Goal: Use online tool/utility: Utilize a website feature to perform a specific function

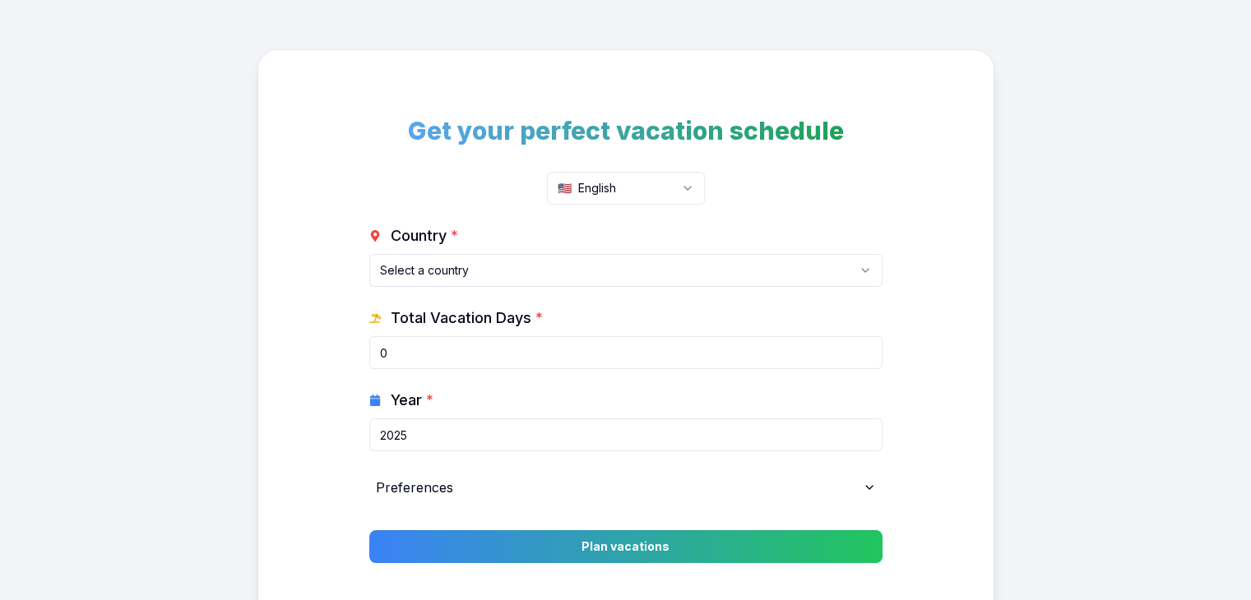
click at [672, 442] on input "2025" at bounding box center [625, 435] width 513 height 33
type input "2026"
click at [770, 481] on div "Preferences" at bounding box center [625, 487] width 513 height 33
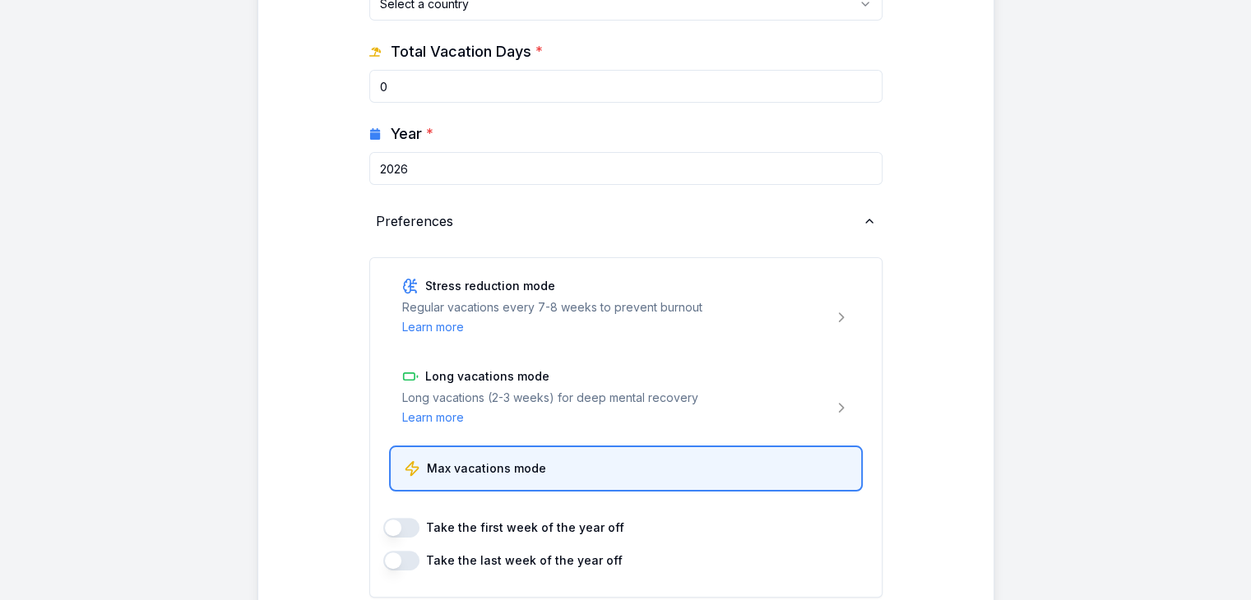
scroll to position [276, 0]
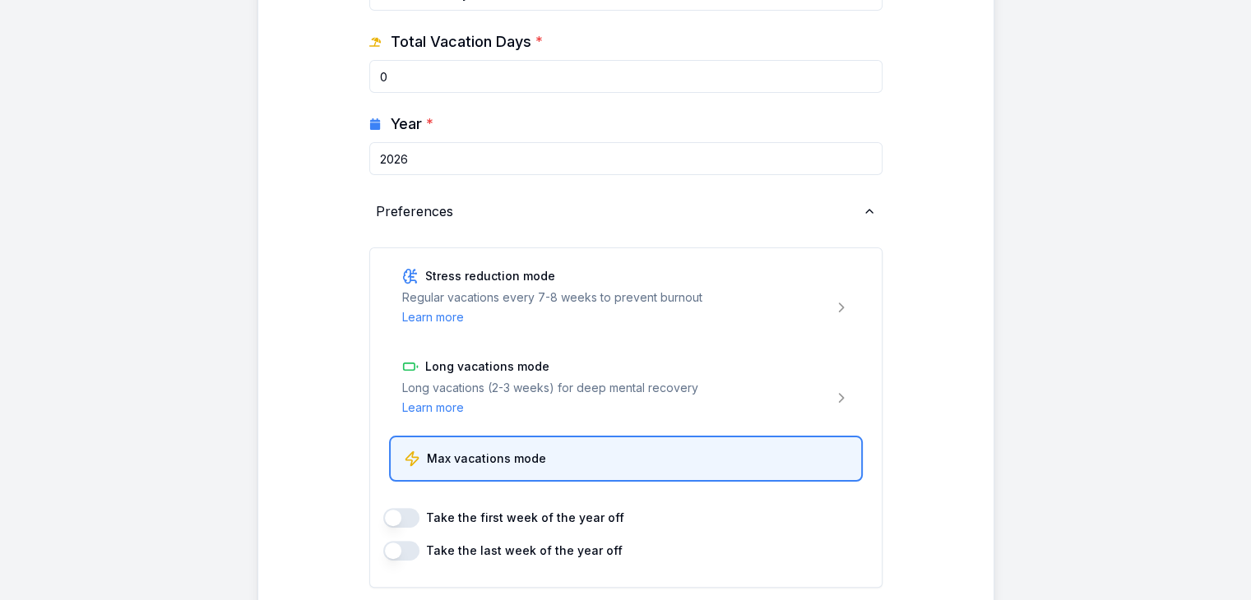
click at [852, 215] on div "Preferences" at bounding box center [625, 211] width 513 height 33
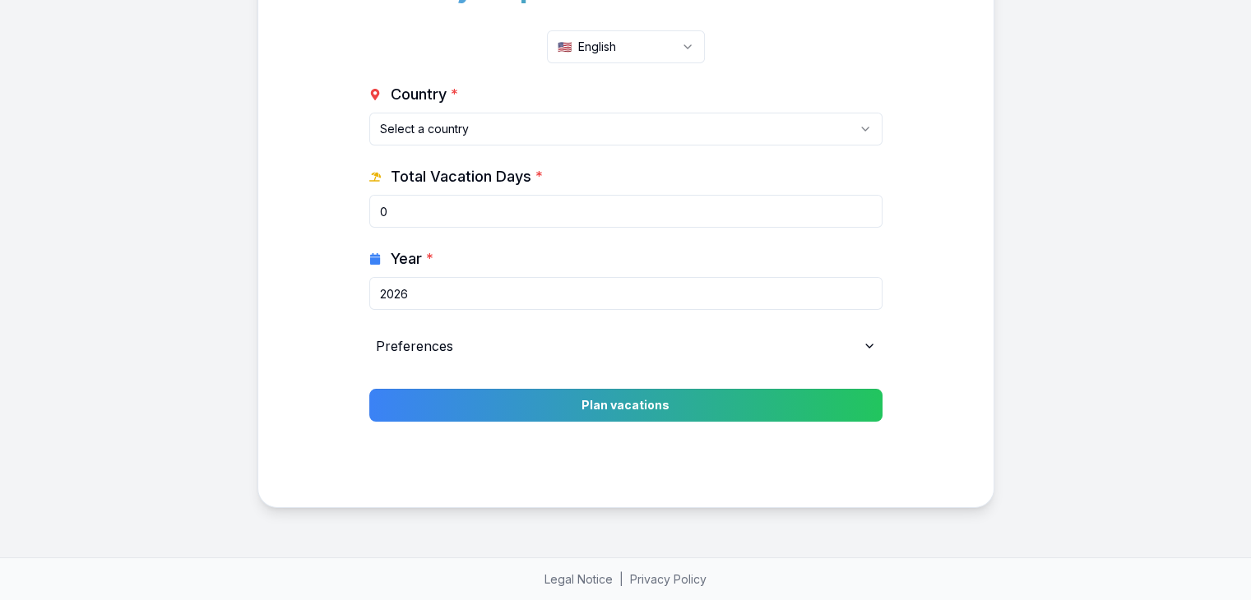
click at [609, 207] on input "0" at bounding box center [625, 211] width 513 height 33
type input "020"
click at [369, 389] on button "Plan vacations" at bounding box center [625, 405] width 513 height 33
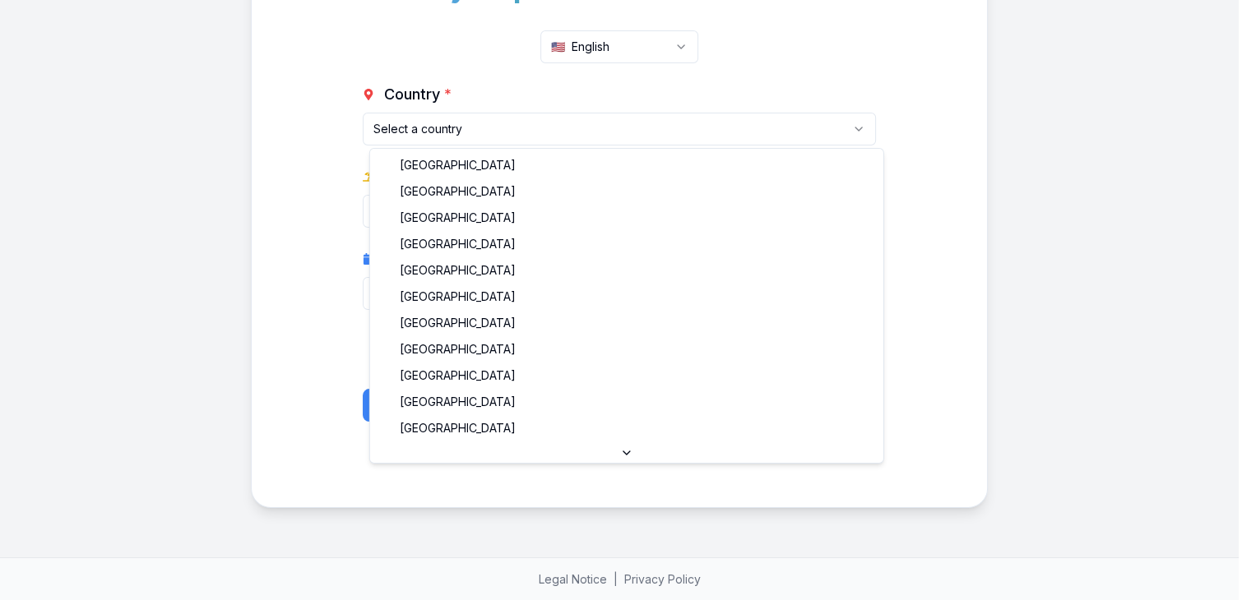
click at [599, 125] on html "Get your perfect vacation schedule 🇺🇸 English Country * Select a country Albani…" at bounding box center [625, 230] width 1251 height 743
select select "AU"
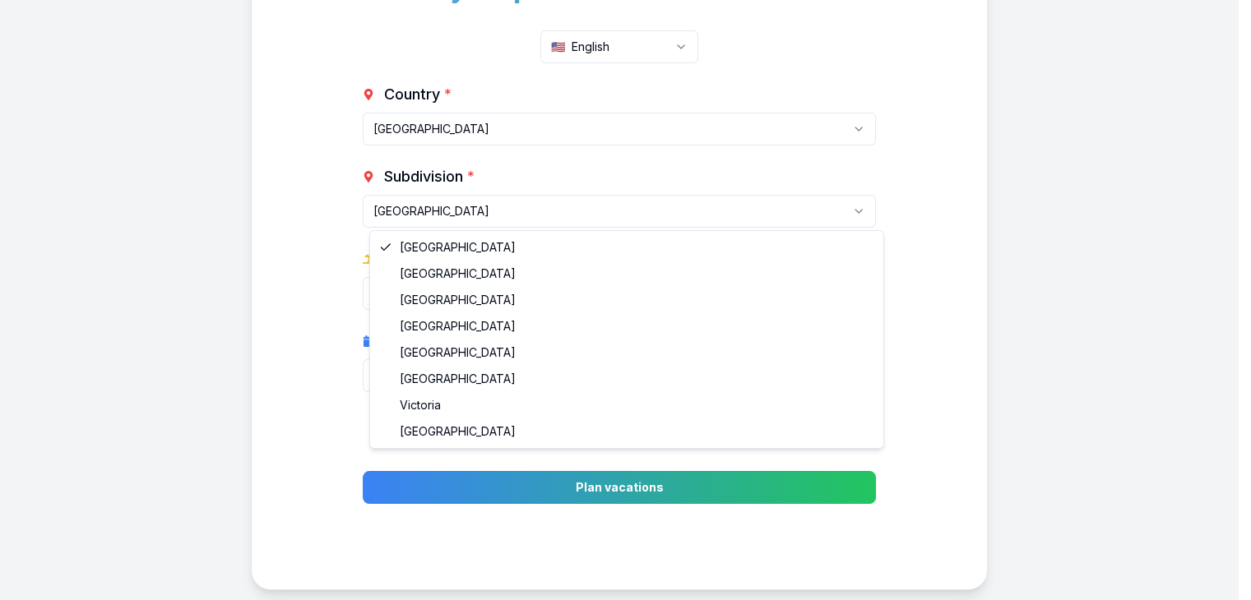
click at [683, 218] on html "Get your perfect vacation schedule 🇺🇸 English Country * Australia Albania Andor…" at bounding box center [625, 271] width 1251 height 825
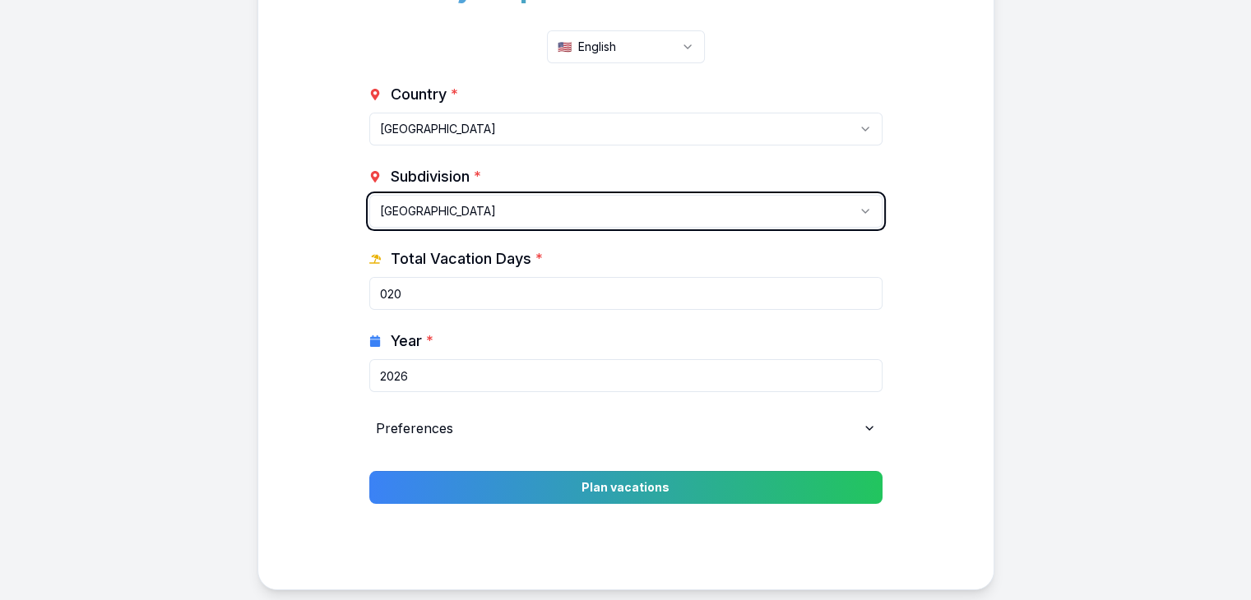
click at [683, 218] on html "Get your perfect vacation schedule 🇺🇸 English Country * Australia Albania Andor…" at bounding box center [625, 271] width 1251 height 825
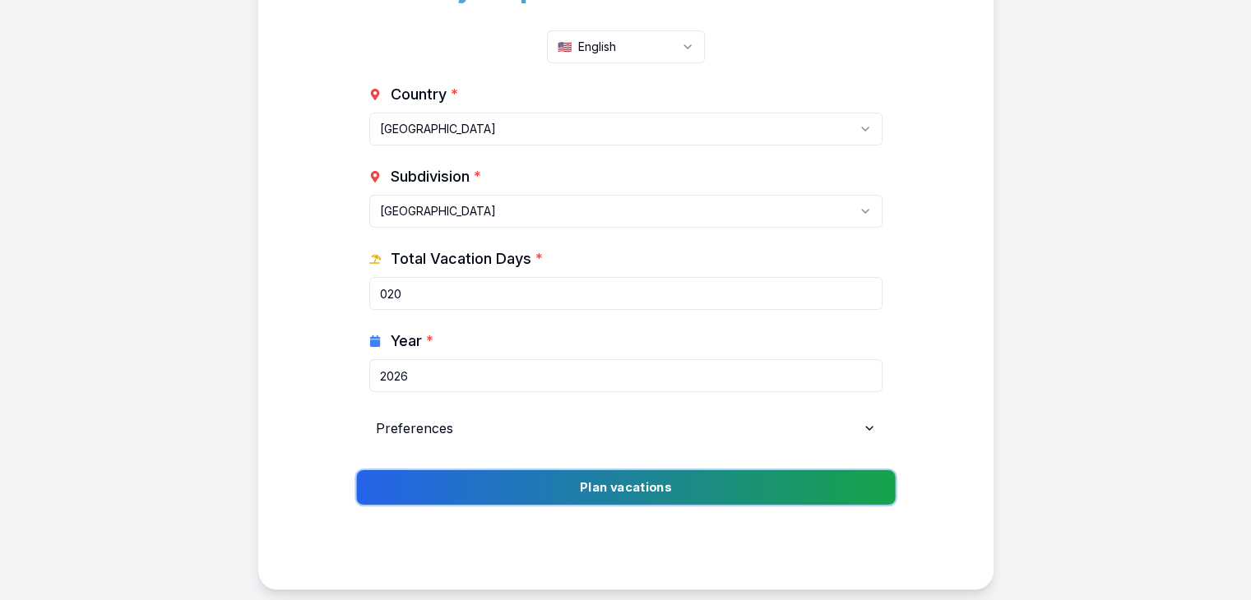
click at [695, 471] on button "Plan vacations" at bounding box center [625, 487] width 539 height 35
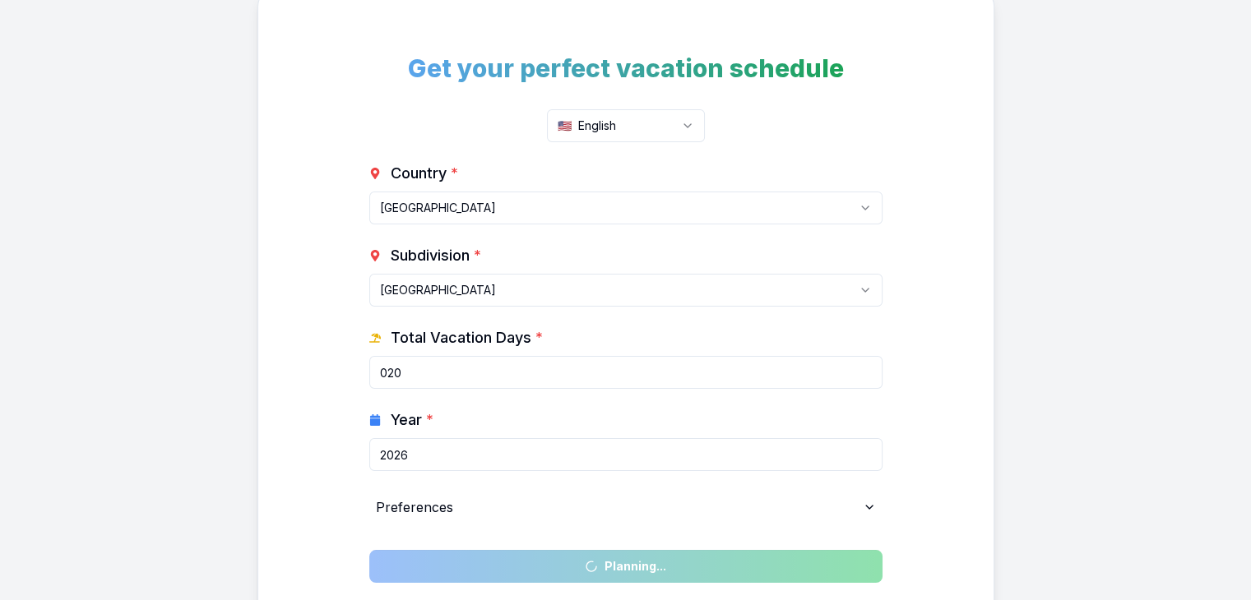
scroll to position [0, 0]
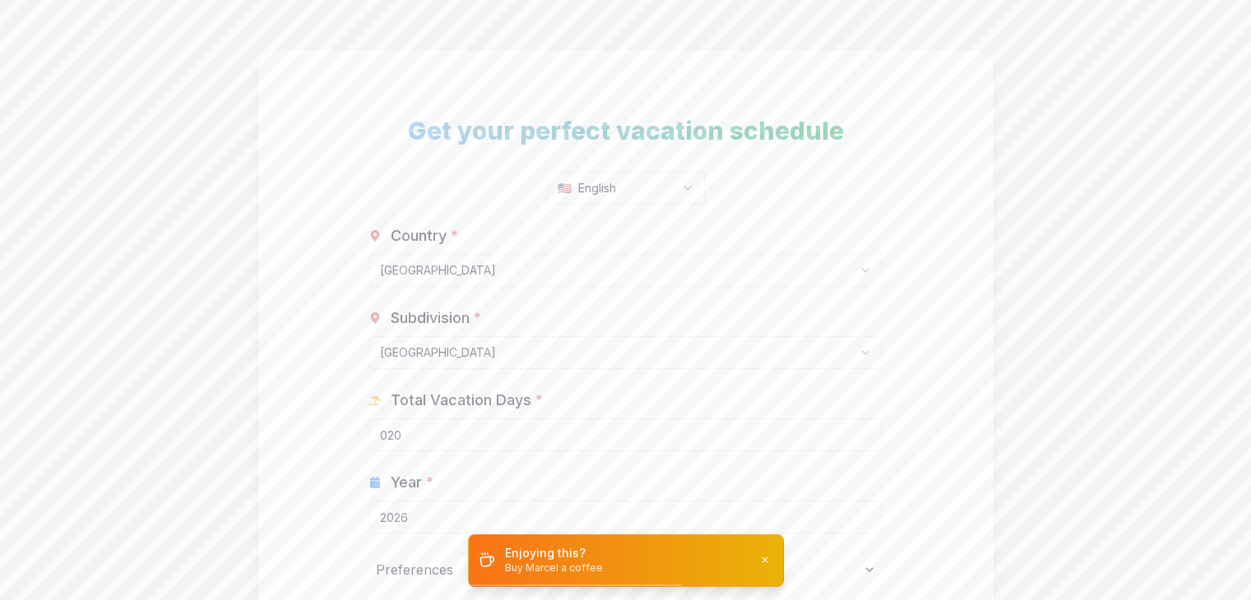
click at [587, 423] on input "020" at bounding box center [625, 435] width 513 height 33
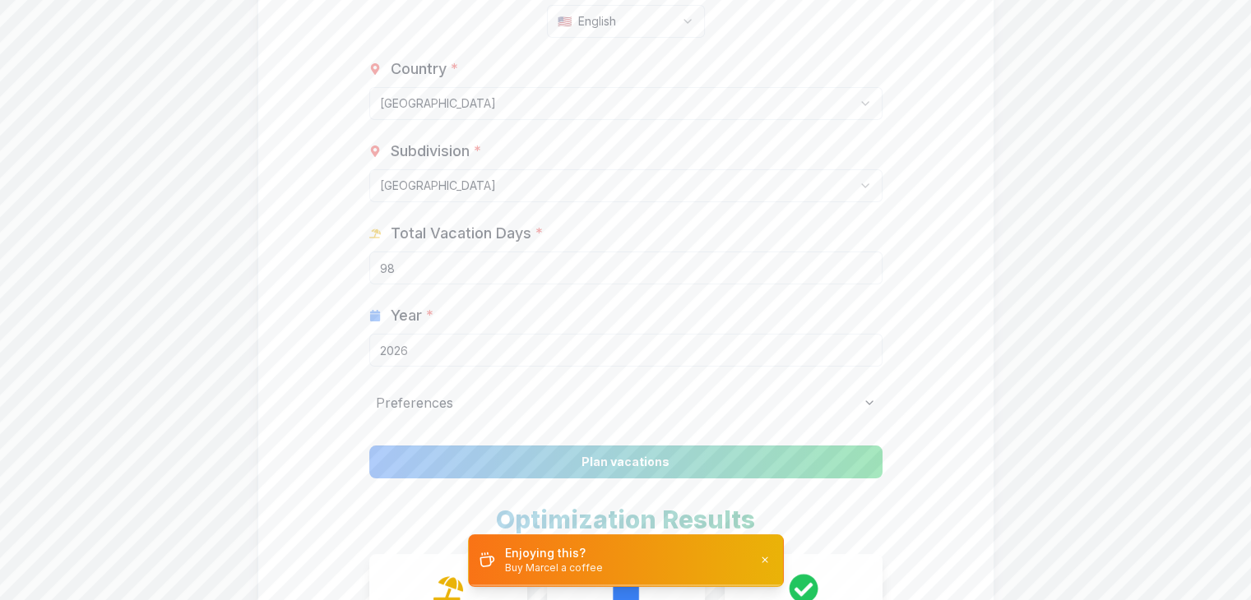
scroll to position [178, 0]
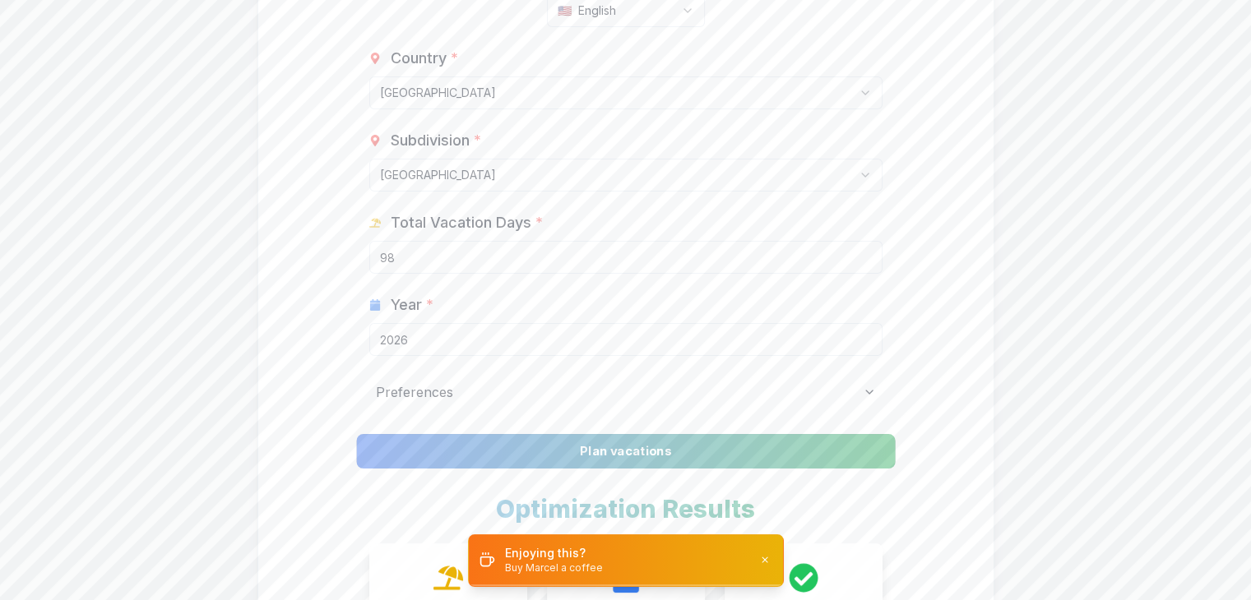
type input "98"
click at [617, 448] on button "Plan vacations" at bounding box center [625, 451] width 539 height 35
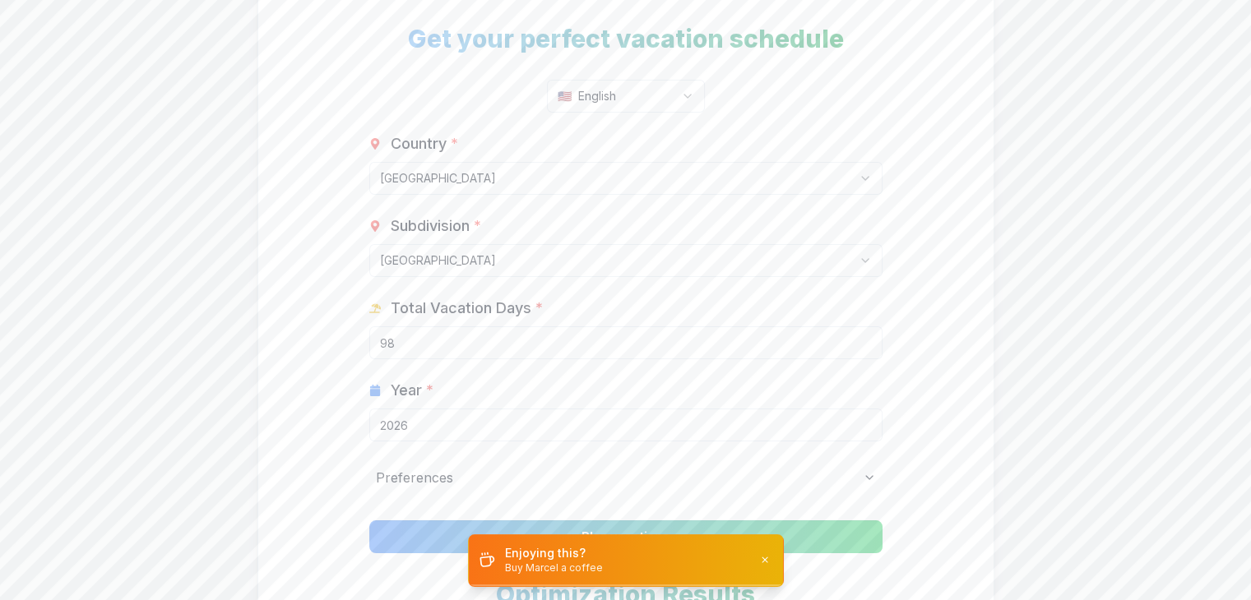
scroll to position [0, 0]
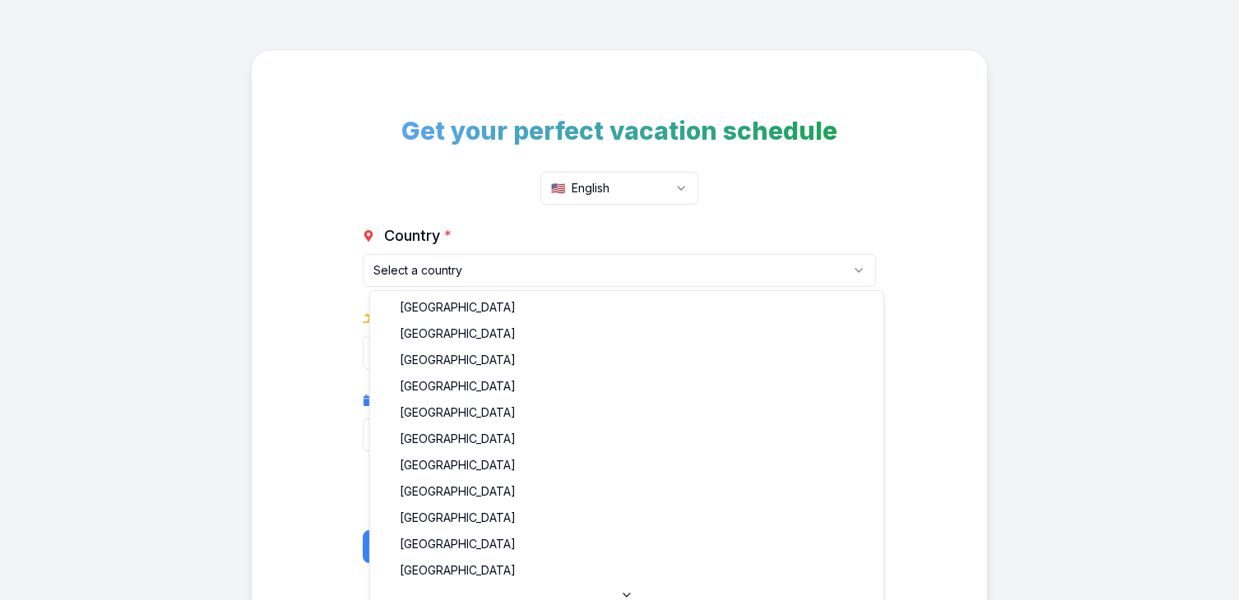
click at [507, 264] on html "Get your perfect vacation schedule 🇺🇸 English Country * Select a country [GEOGR…" at bounding box center [625, 371] width 1251 height 743
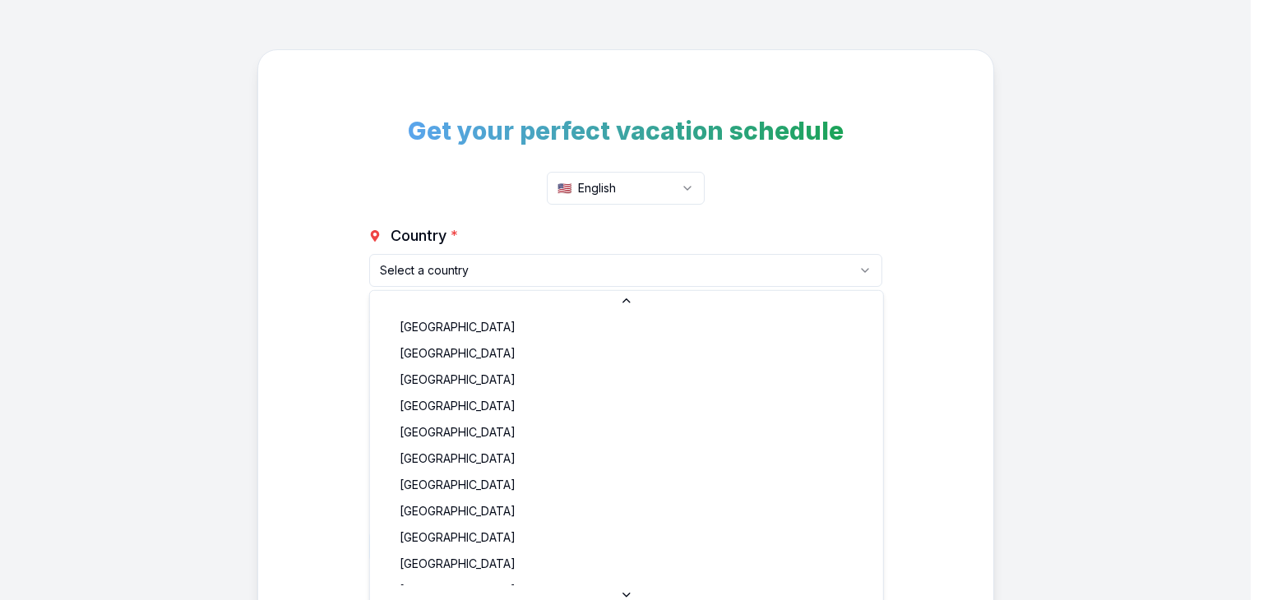
scroll to position [1247, 0]
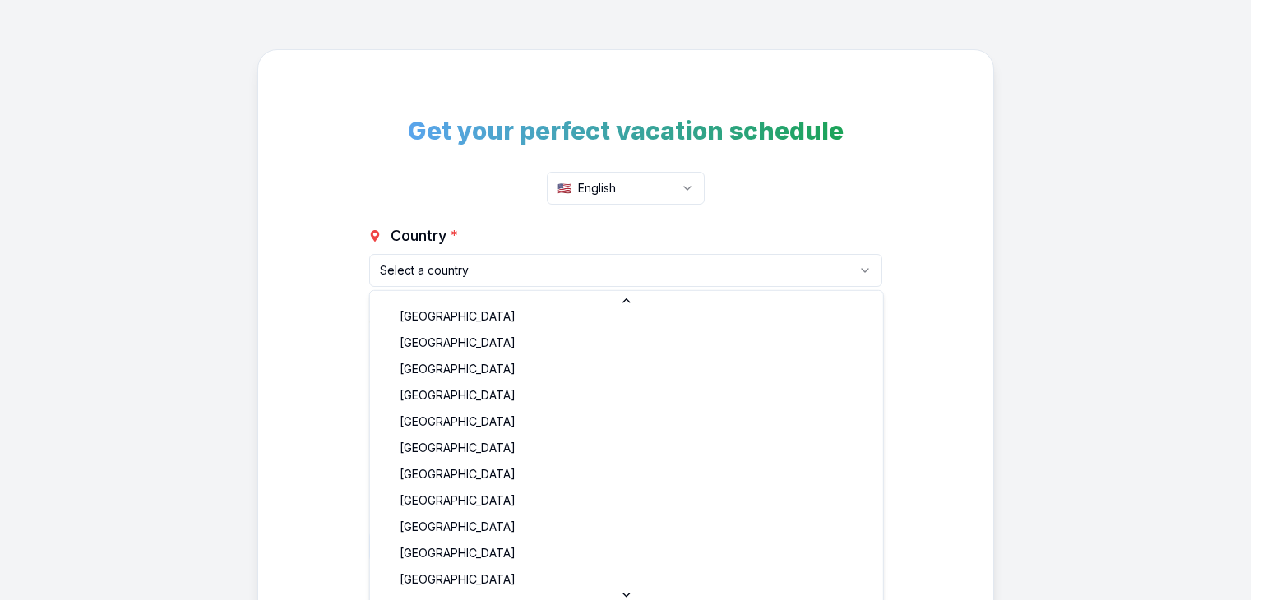
select select "US"
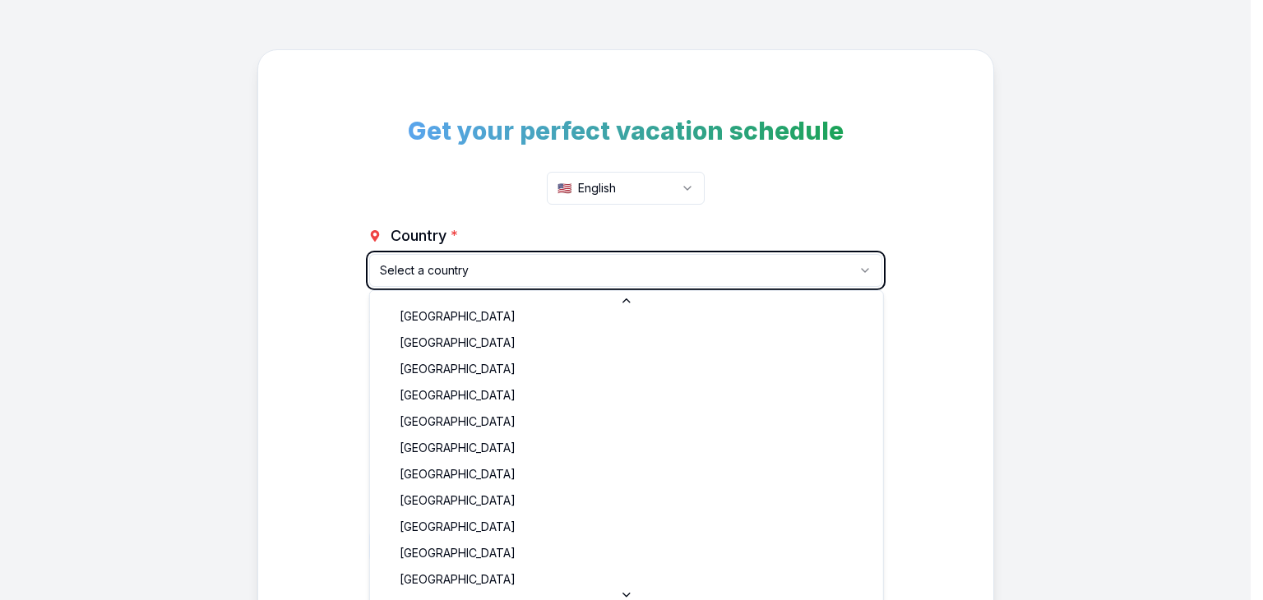
type input "11"
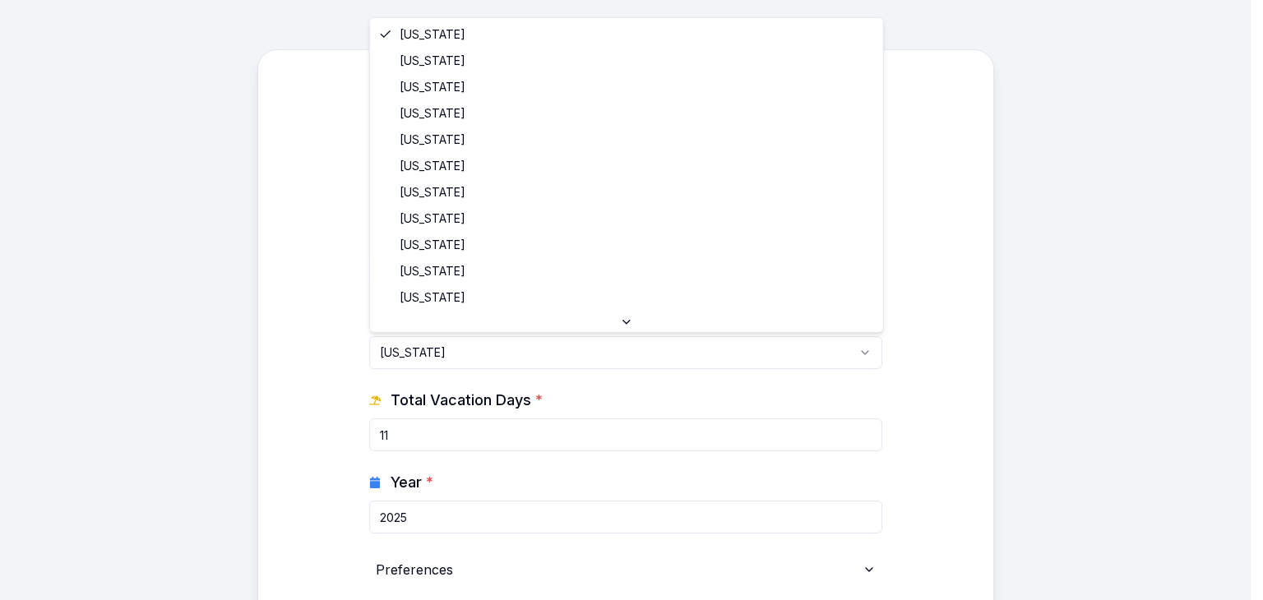
click at [498, 349] on html "Get your perfect vacation schedule 🇺🇸 English Country * [GEOGRAPHIC_DATA] [GEOG…" at bounding box center [631, 412] width 1263 height 825
click at [514, 360] on html "Get your perfect vacation schedule 🇺🇸 English Country * [GEOGRAPHIC_DATA] [GEOG…" at bounding box center [631, 412] width 1263 height 825
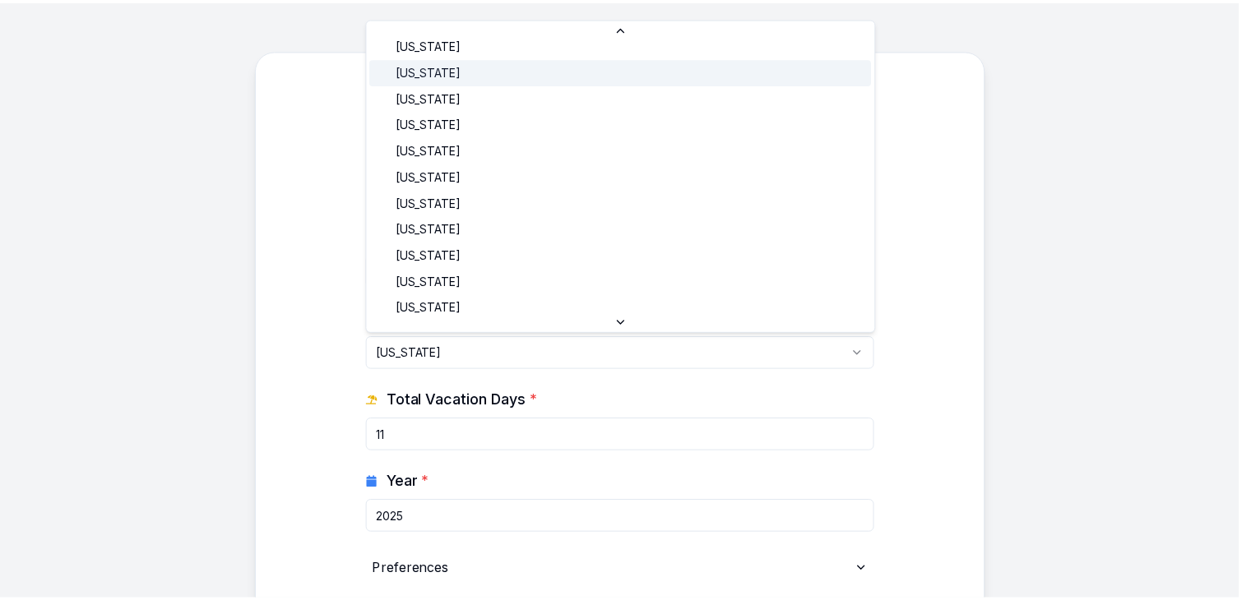
scroll to position [377, 0]
select select "US-[GEOGRAPHIC_DATA]"
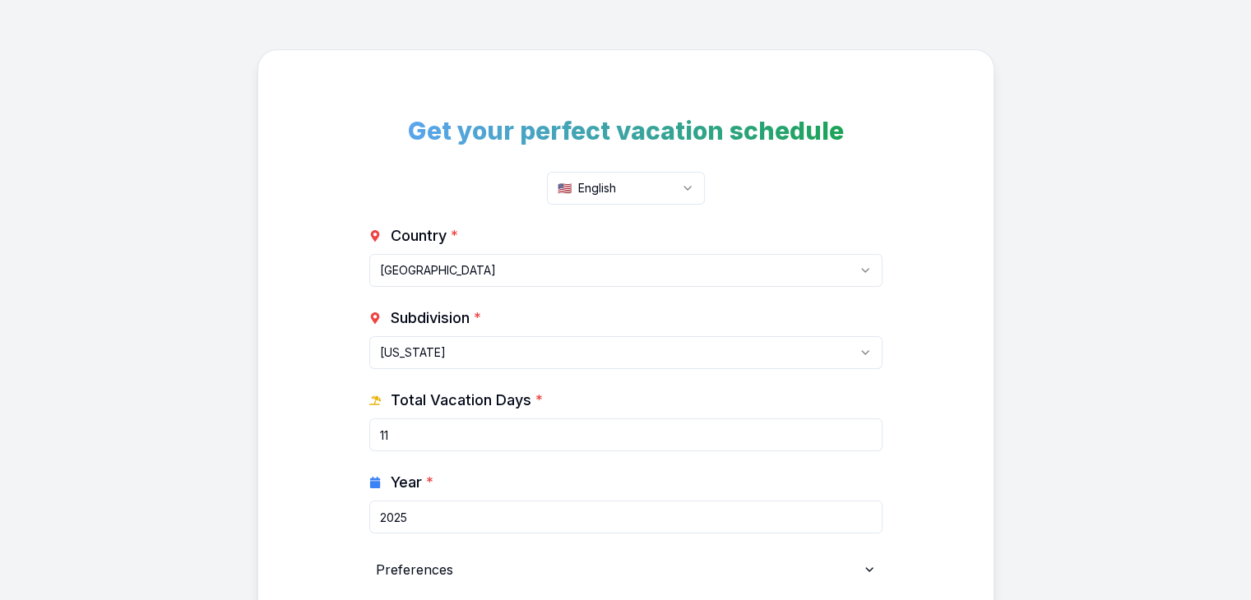
click at [448, 440] on input "11" at bounding box center [625, 435] width 513 height 33
type input "098"
click at [461, 512] on input "2025" at bounding box center [625, 517] width 513 height 33
type input "2025"
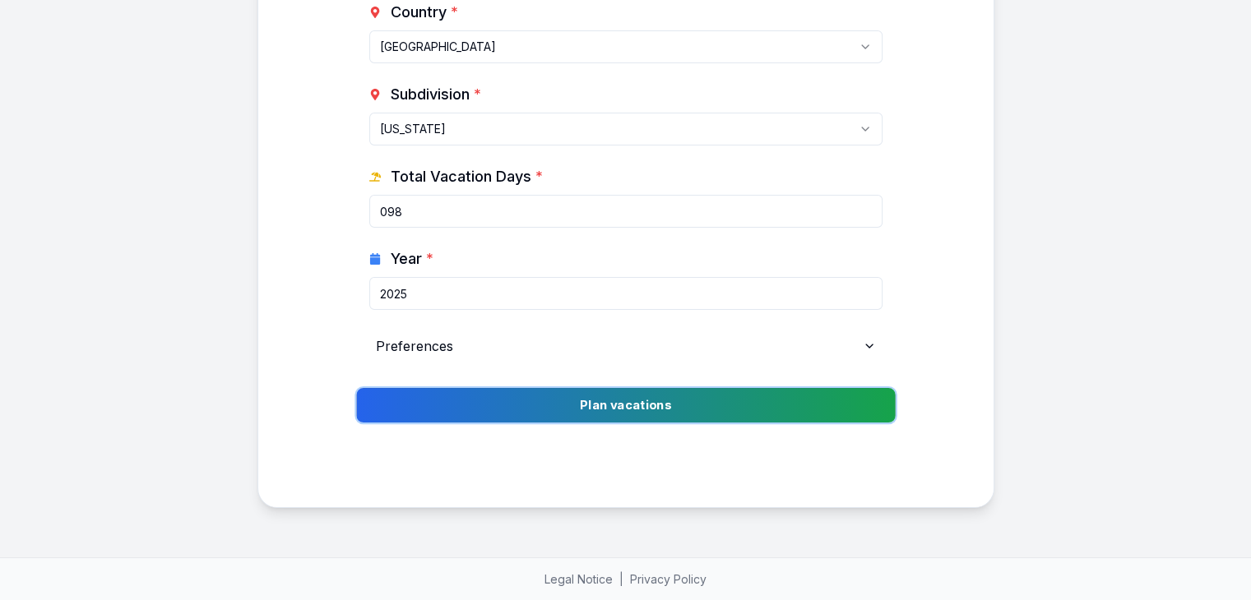
click at [636, 400] on button "Plan vacations" at bounding box center [625, 405] width 539 height 35
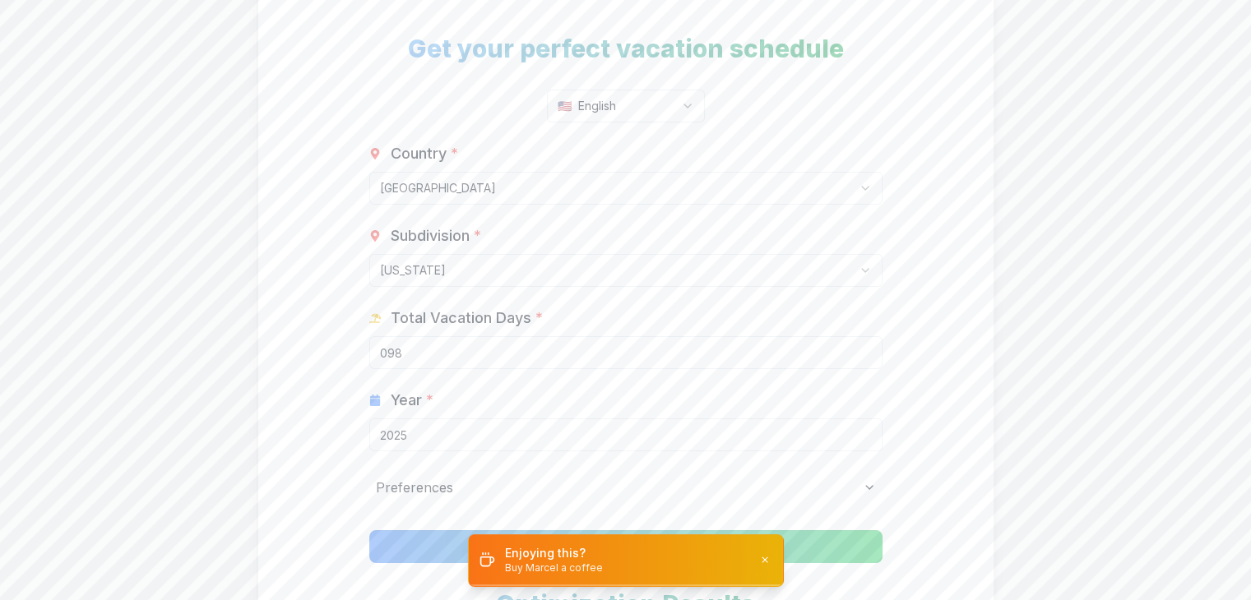
scroll to position [0, 0]
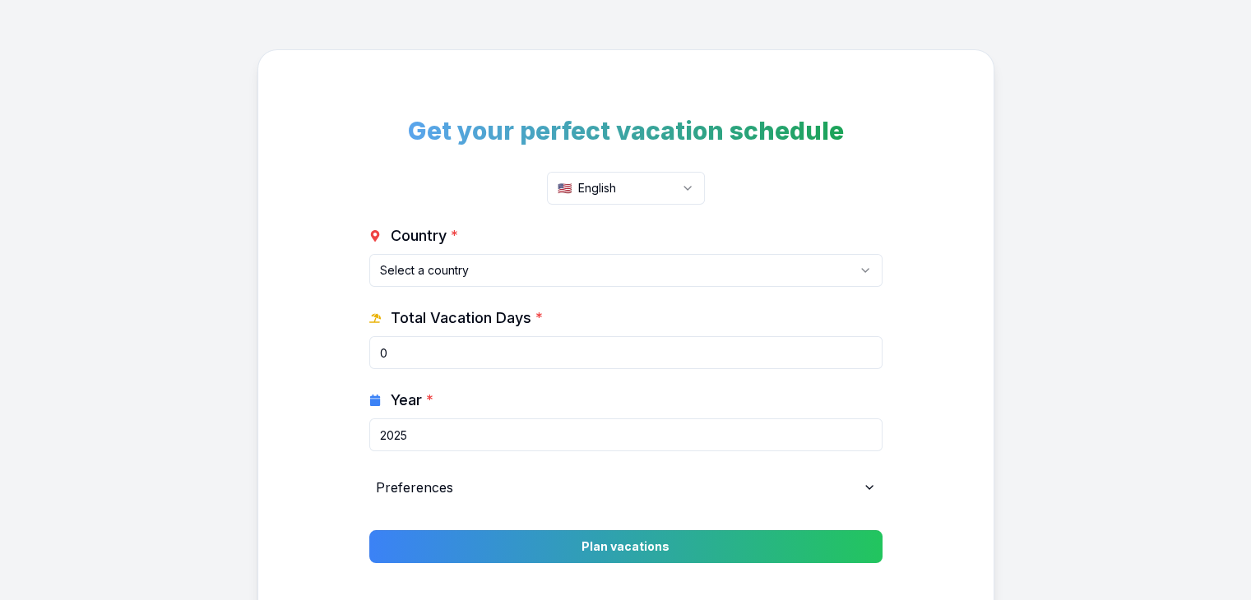
scroll to position [141, 0]
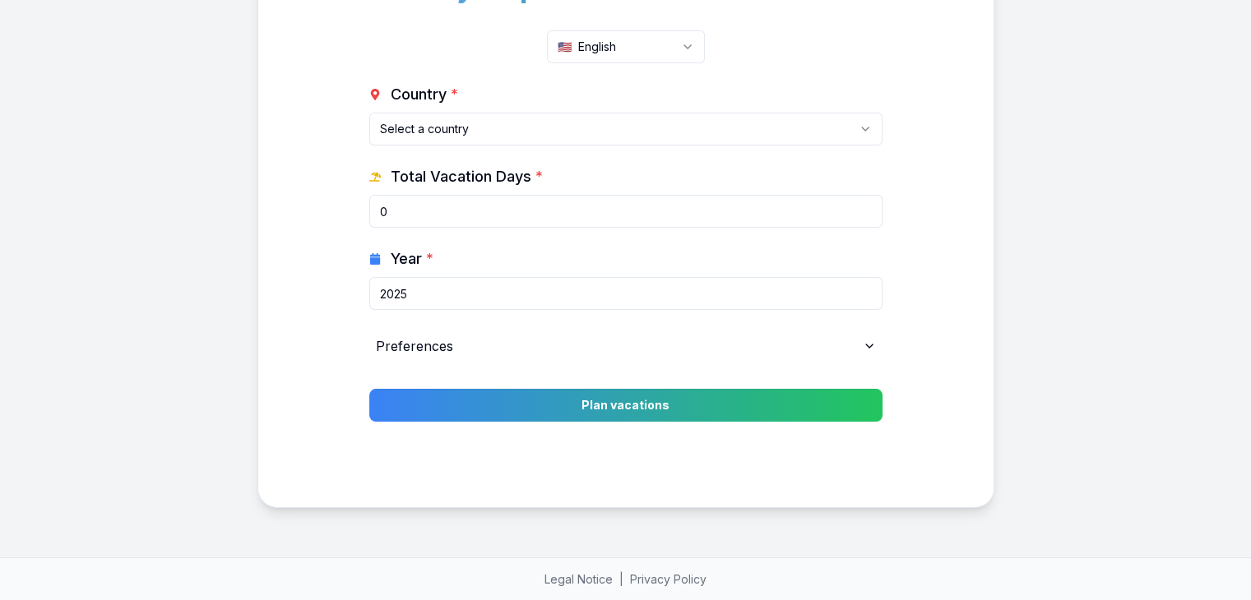
click at [775, 353] on div "Preferences" at bounding box center [625, 346] width 513 height 33
